Goal: Task Accomplishment & Management: Manage account settings

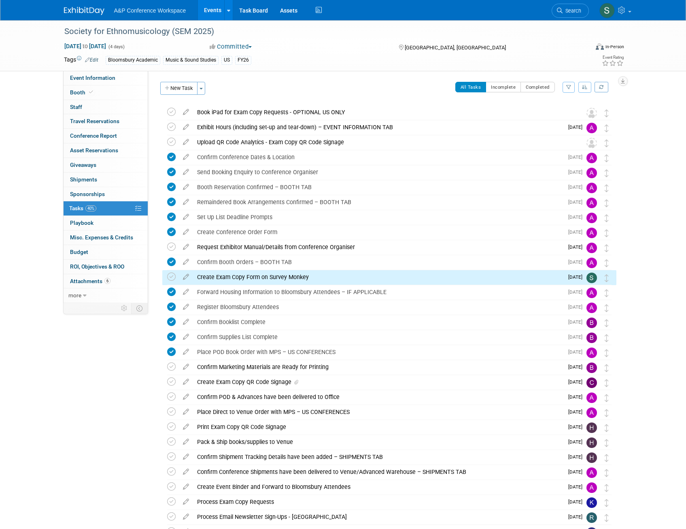
scroll to position [75, 0]
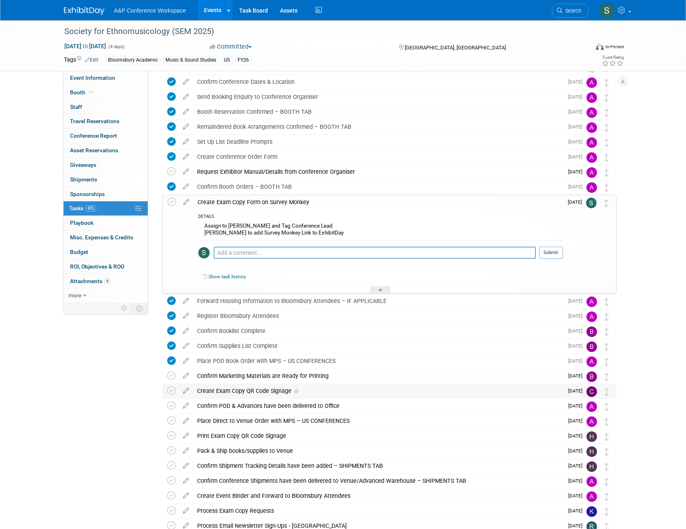
click at [246, 389] on div "Create Exam Copy QR Code Signage" at bounding box center [378, 391] width 371 height 14
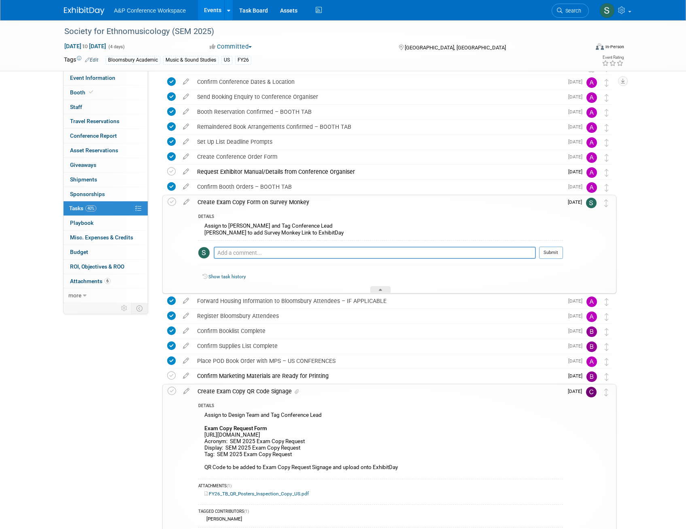
click at [246, 389] on div "Create Exam Copy QR Code Signage" at bounding box center [379, 391] width 370 height 14
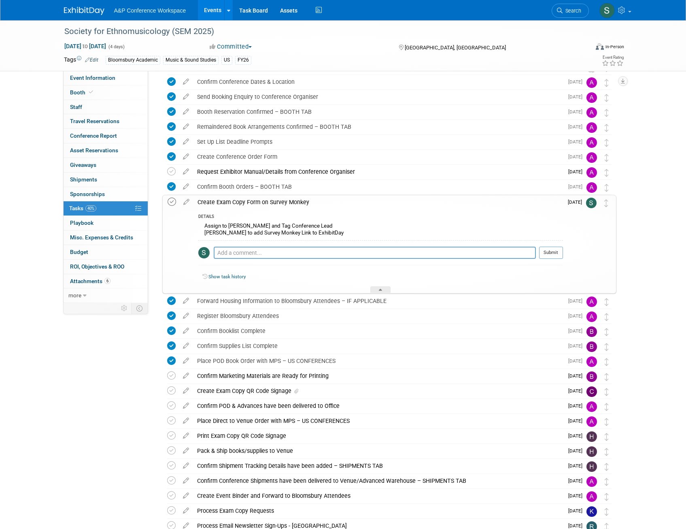
click at [169, 203] on icon at bounding box center [172, 202] width 9 height 9
click at [257, 203] on div "Create Exam Copy Form on Survey Monkey" at bounding box center [379, 202] width 370 height 14
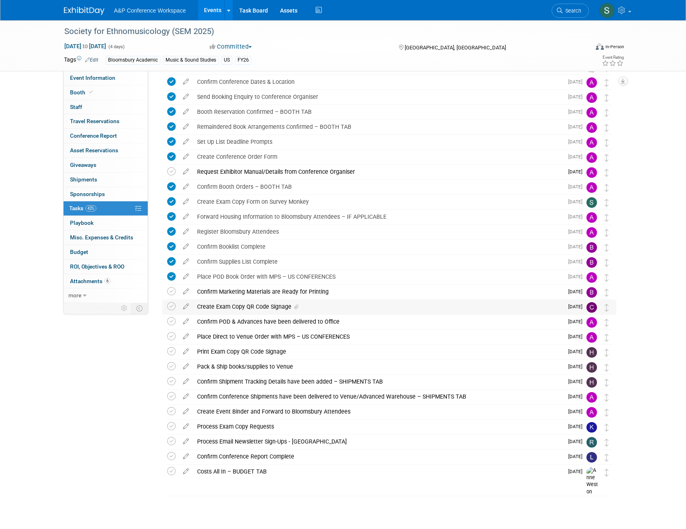
click at [232, 306] on div "Create Exam Copy QR Code Signage" at bounding box center [378, 307] width 371 height 14
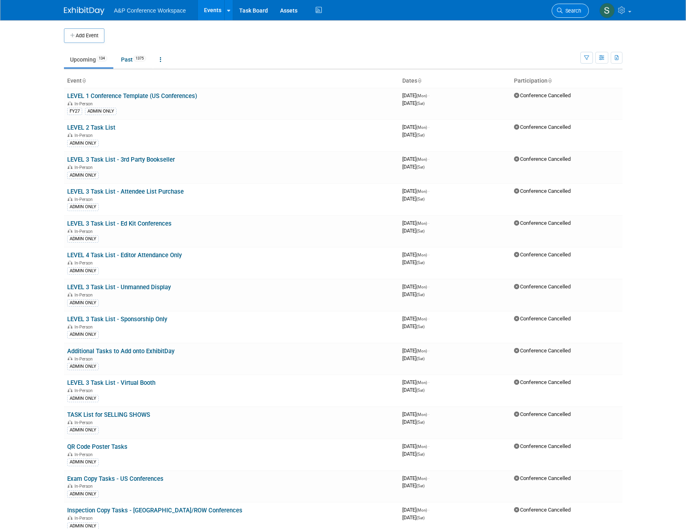
click at [572, 11] on span "Search" at bounding box center [572, 11] width 19 height 6
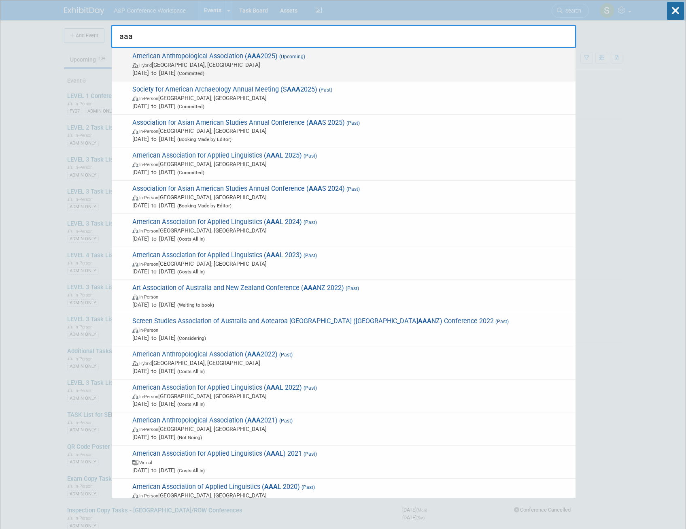
type input "aaa"
click at [175, 62] on span "Hybrid [GEOGRAPHIC_DATA], [GEOGRAPHIC_DATA]" at bounding box center [351, 65] width 439 height 8
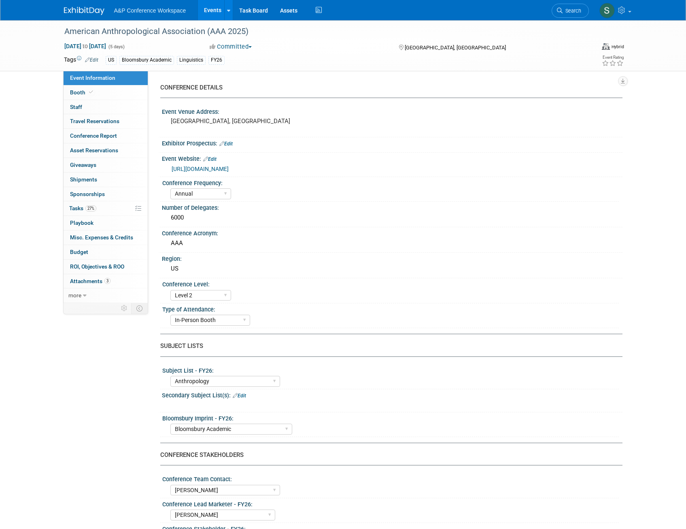
select select "Annual"
select select "Level 2"
select select "In-Person Booth"
select select "Anthropology"
select select "Bloomsbury Academic"
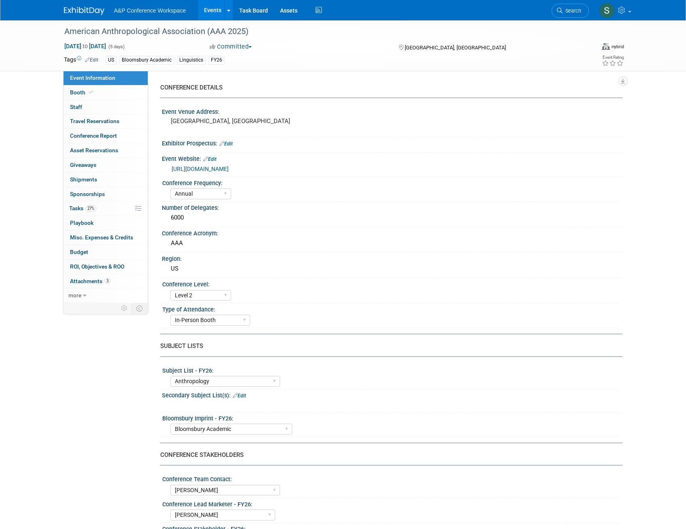
select select "Amanda Oney"
select select "Joe Kreuser"
select select "Michelle Kelly"
select select "Networking/Commissioning"
click at [89, 207] on span "27%" at bounding box center [90, 208] width 11 height 6
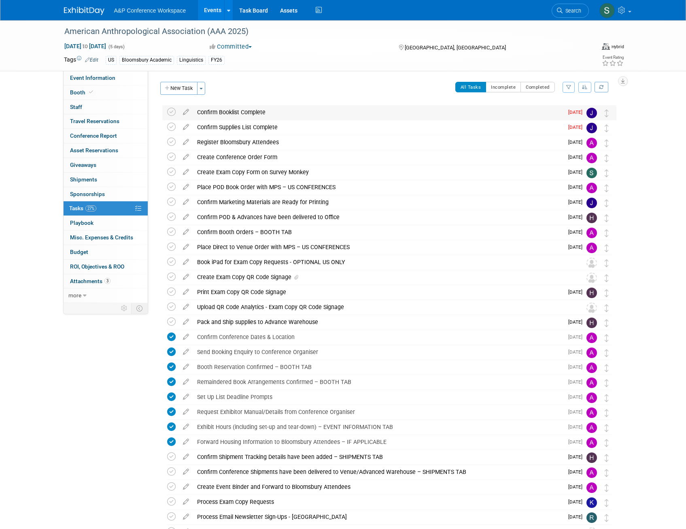
click at [275, 111] on div "Confirm Booklist Complete" at bounding box center [378, 112] width 371 height 14
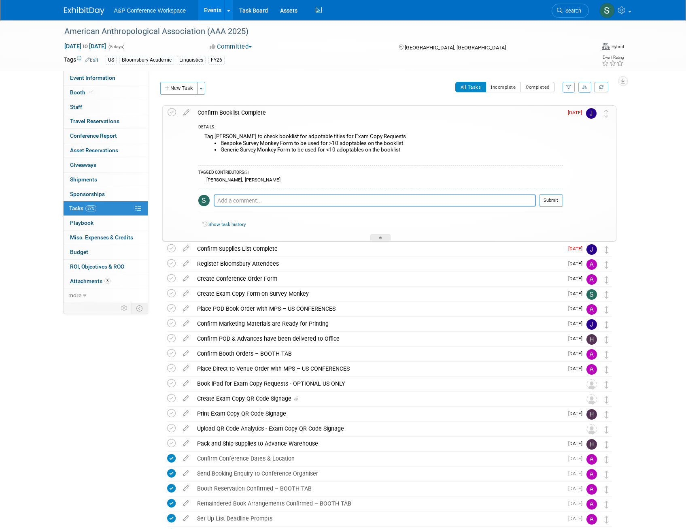
click at [275, 111] on div "Confirm Booklist Complete" at bounding box center [379, 113] width 370 height 14
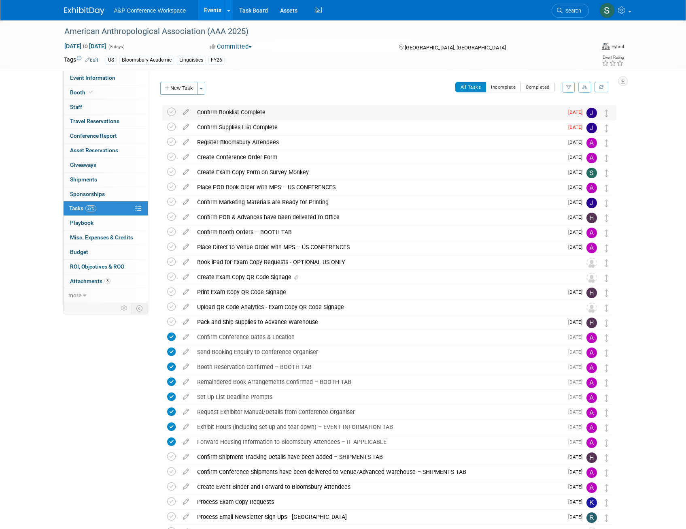
click at [263, 113] on div "Confirm Booklist Complete" at bounding box center [378, 112] width 371 height 14
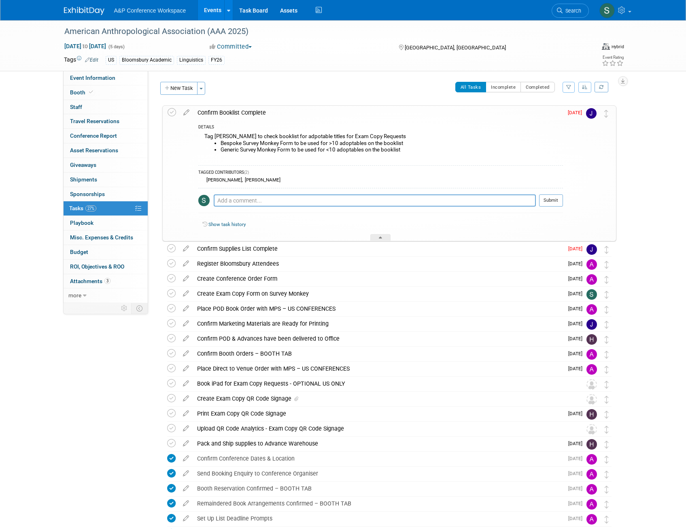
click at [263, 112] on div "Confirm Booklist Complete" at bounding box center [379, 113] width 370 height 14
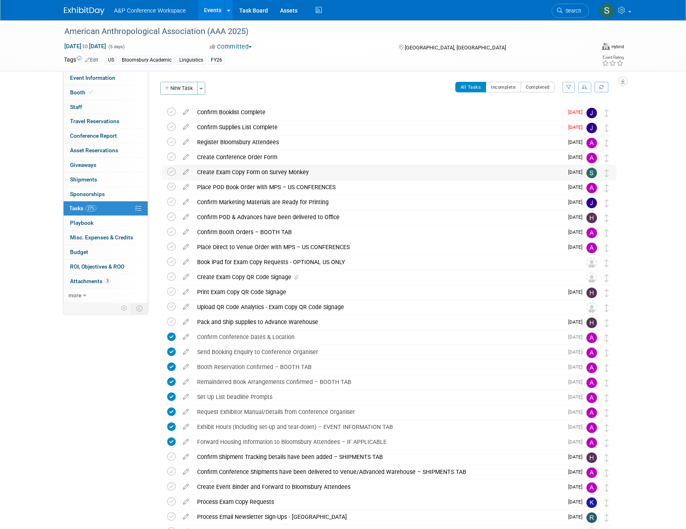
click at [278, 172] on div "Create Exam Copy Form on Survey Monkey" at bounding box center [378, 172] width 371 height 14
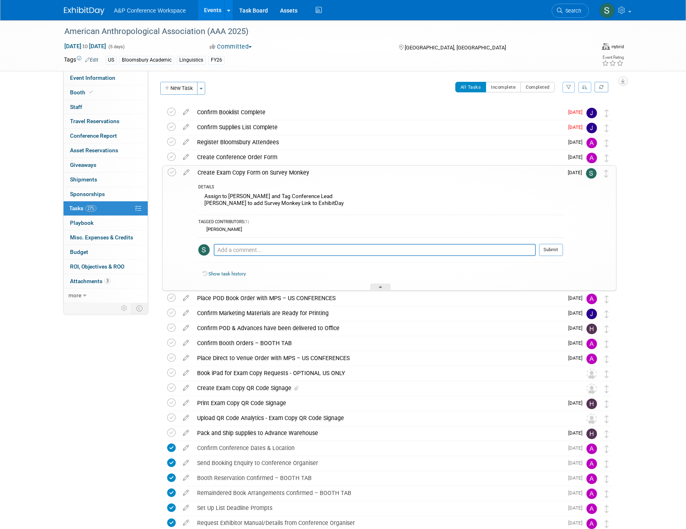
click at [278, 172] on div "Create Exam Copy Form on Survey Monkey" at bounding box center [379, 173] width 370 height 14
